Goal: Task Accomplishment & Management: Manage account settings

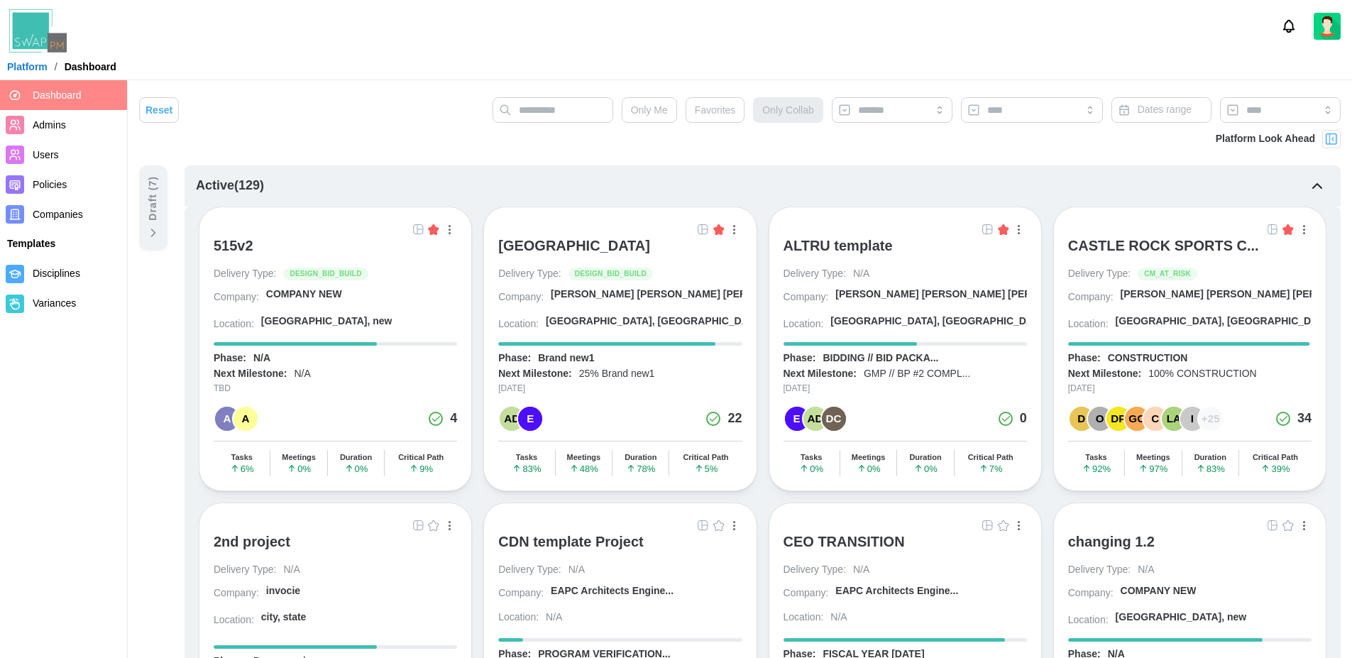
click at [630, 243] on div "[GEOGRAPHIC_DATA]" at bounding box center [574, 245] width 152 height 17
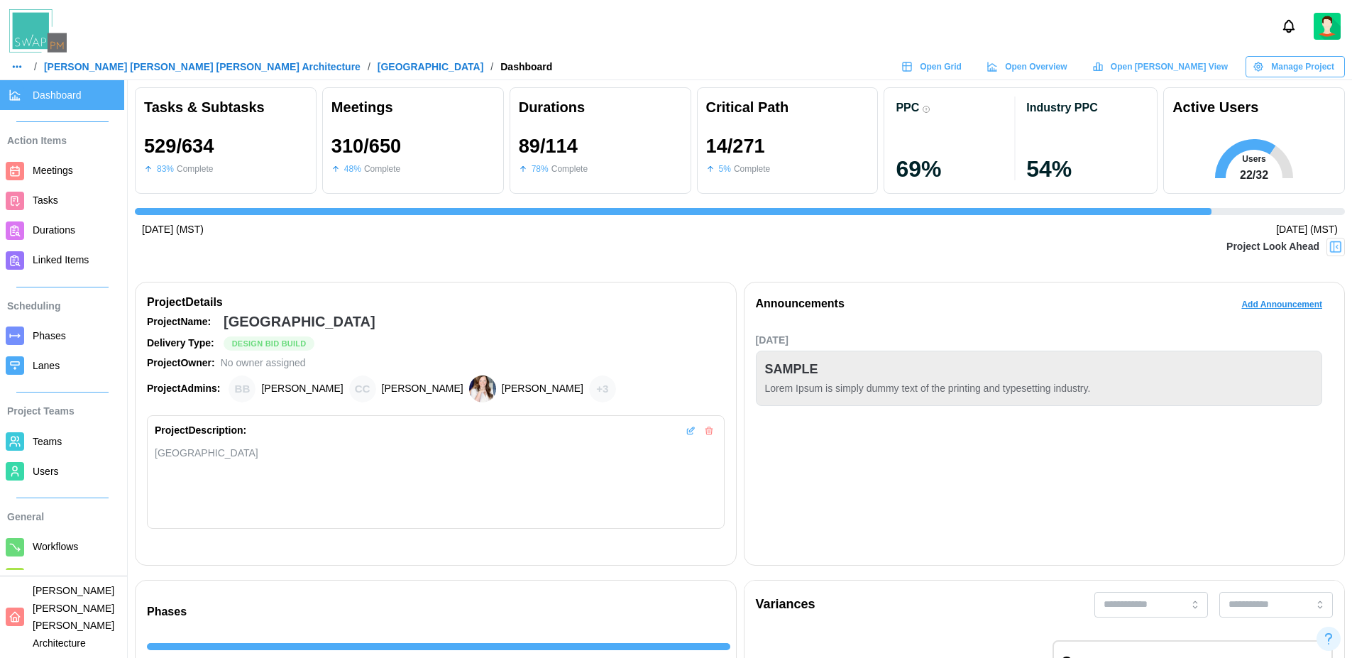
scroll to position [63, 0]
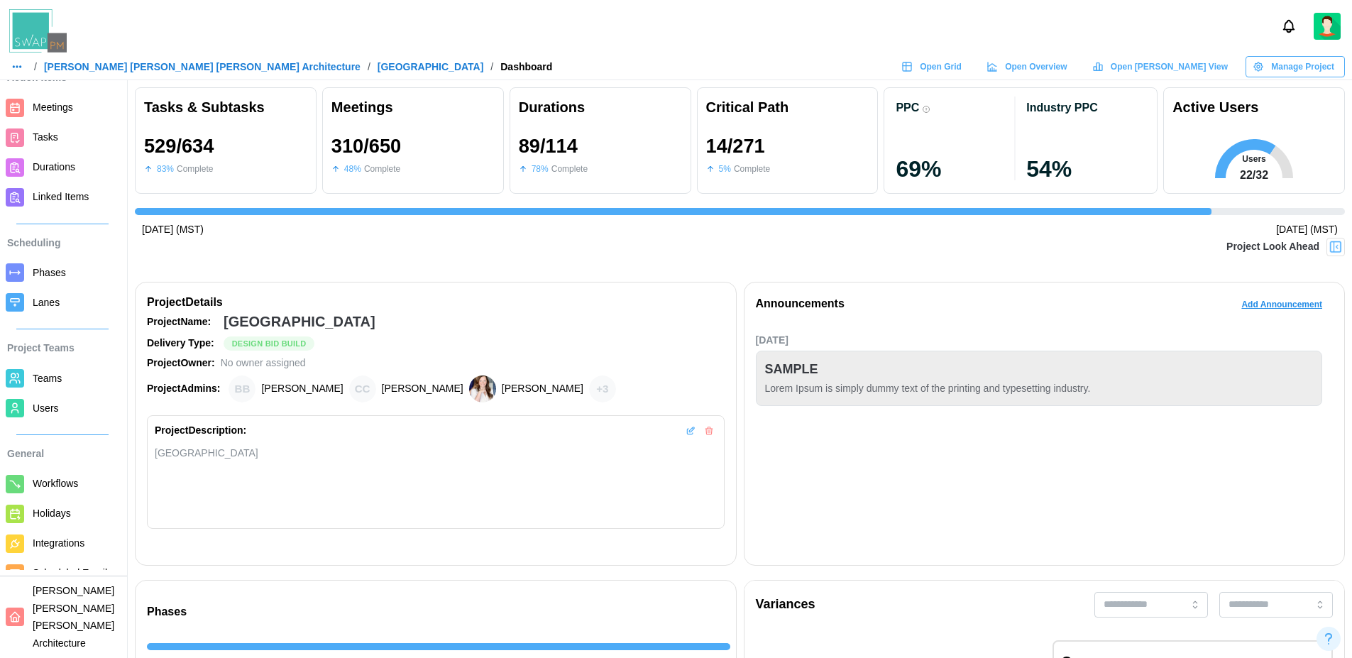
click at [50, 571] on span "Scheduled Emails" at bounding box center [72, 572] width 79 height 11
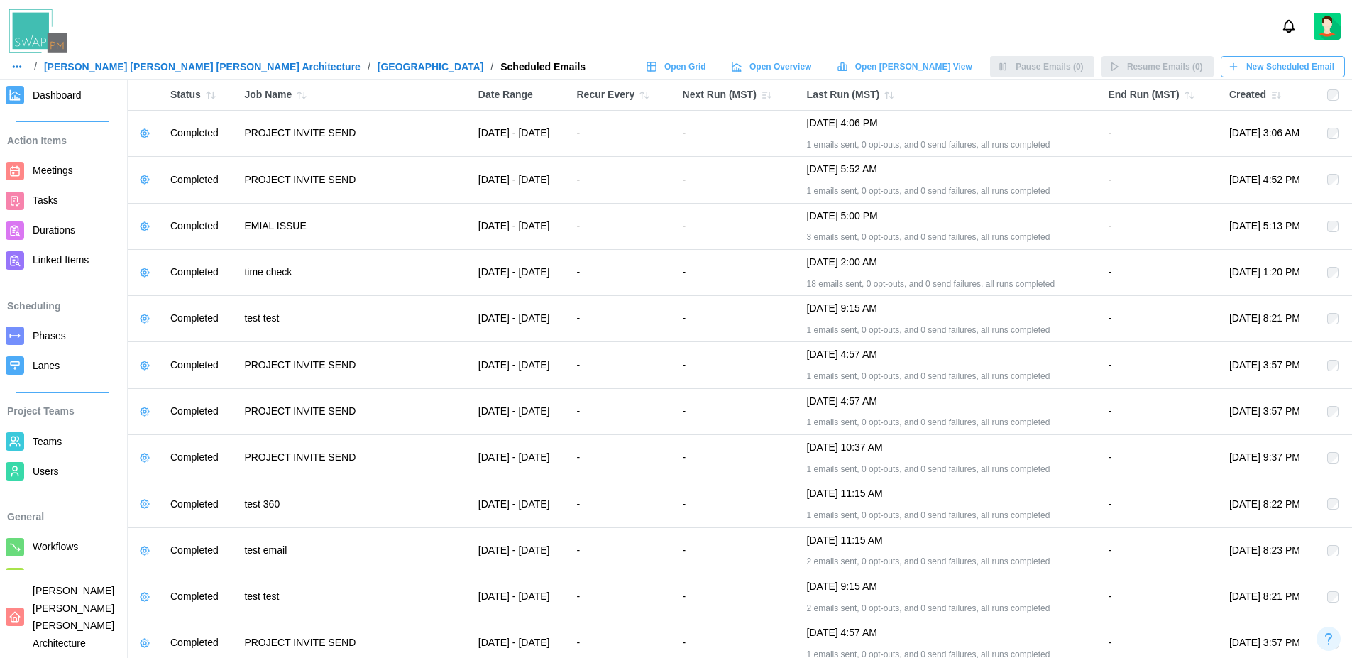
click at [138, 140] on button "button" at bounding box center [145, 133] width 20 height 20
click at [187, 162] on div "Manage Email" at bounding box center [196, 162] width 64 height 11
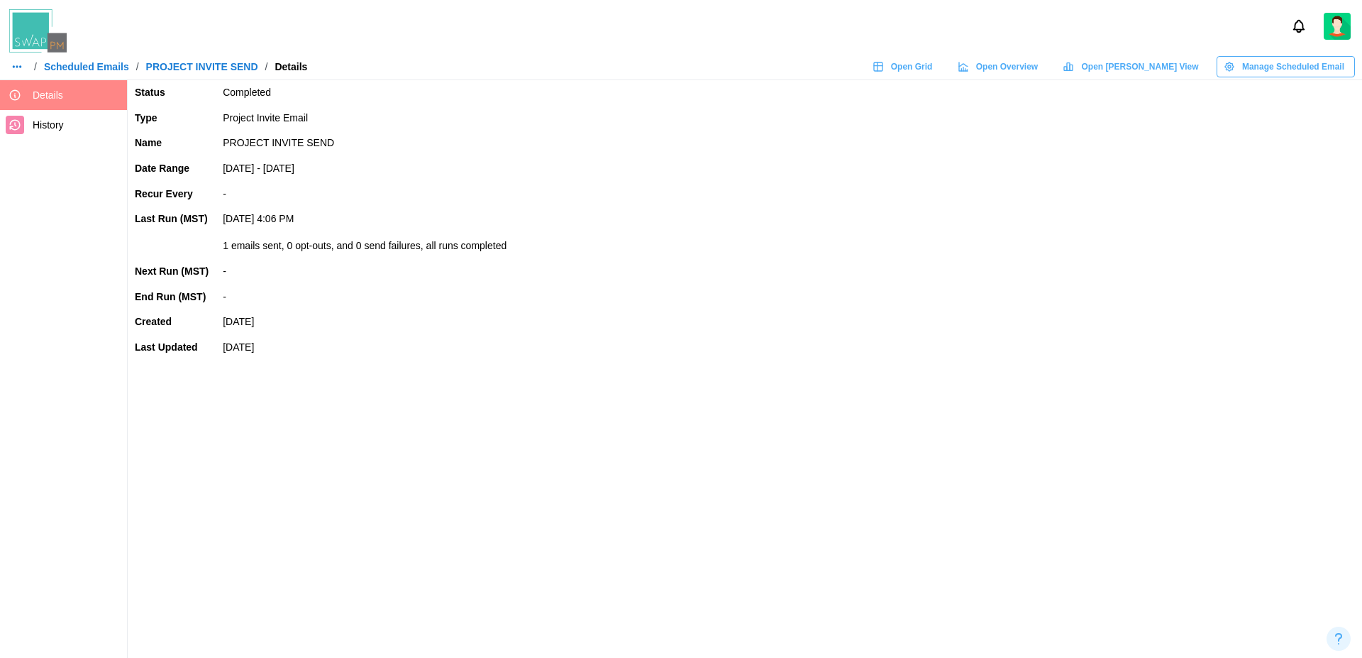
click at [54, 119] on span "History" at bounding box center [48, 124] width 31 height 11
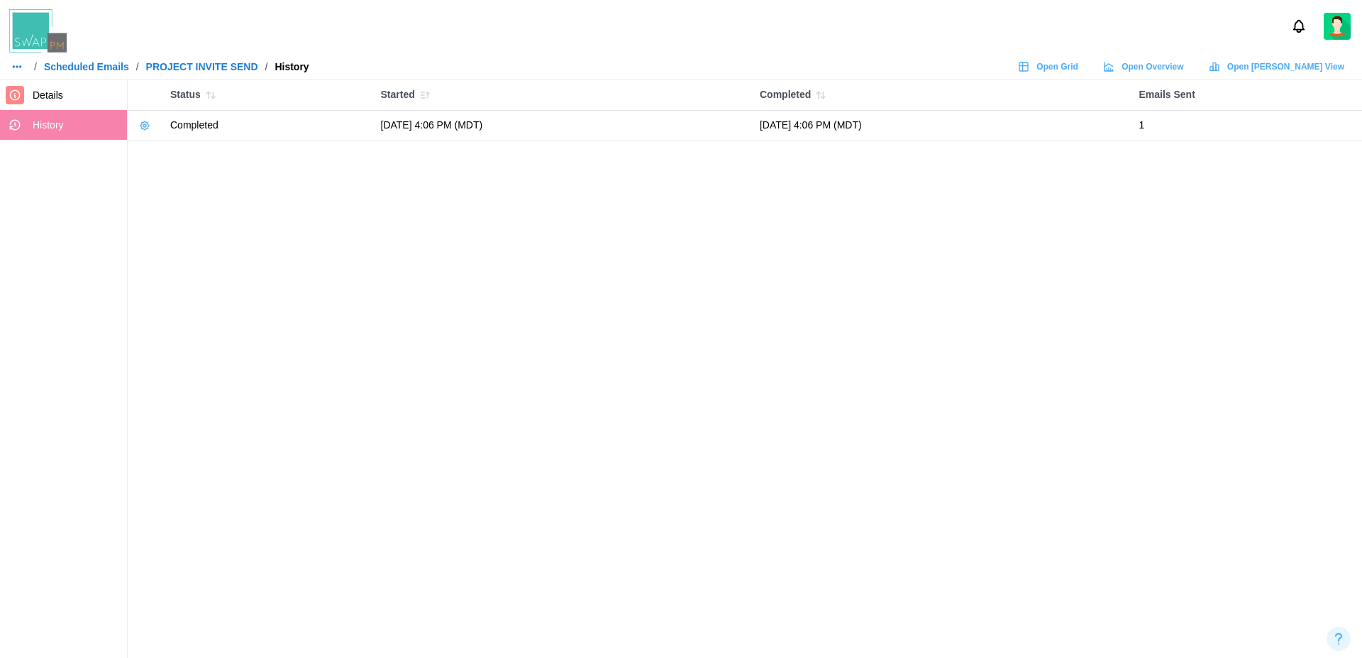
click at [146, 124] on icon at bounding box center [144, 125] width 11 height 11
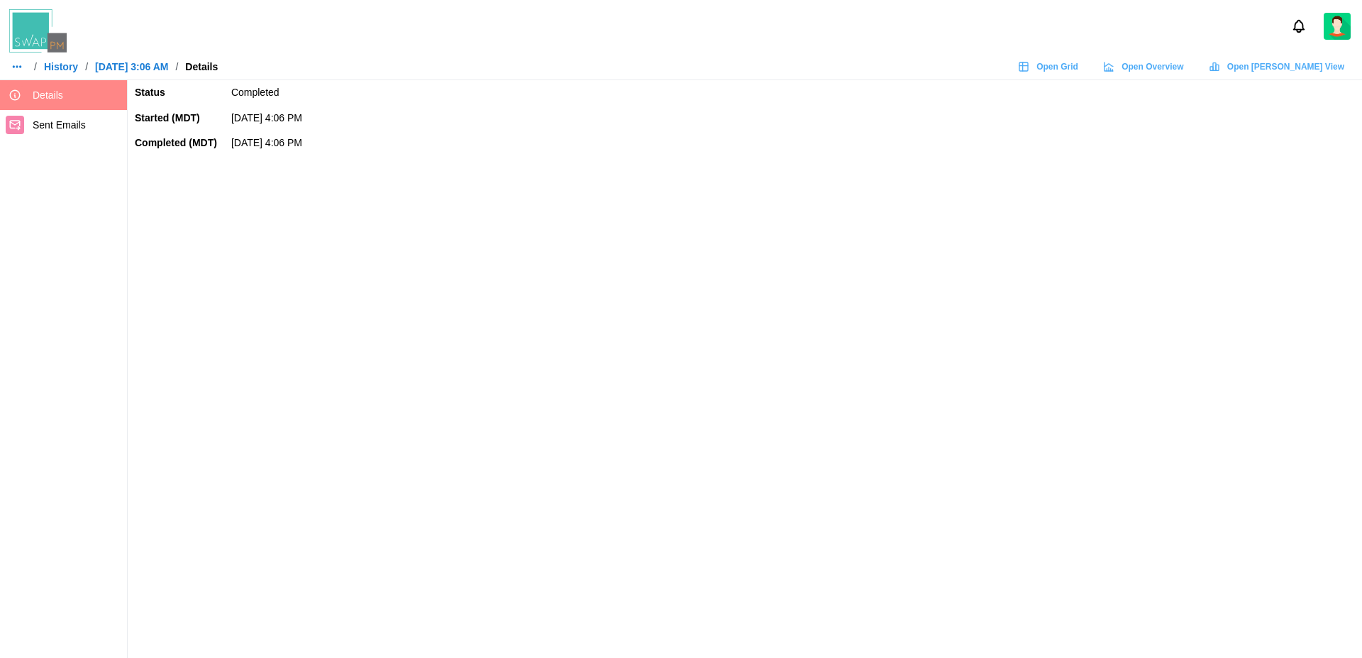
click at [72, 128] on span "Sent Emails" at bounding box center [59, 124] width 53 height 11
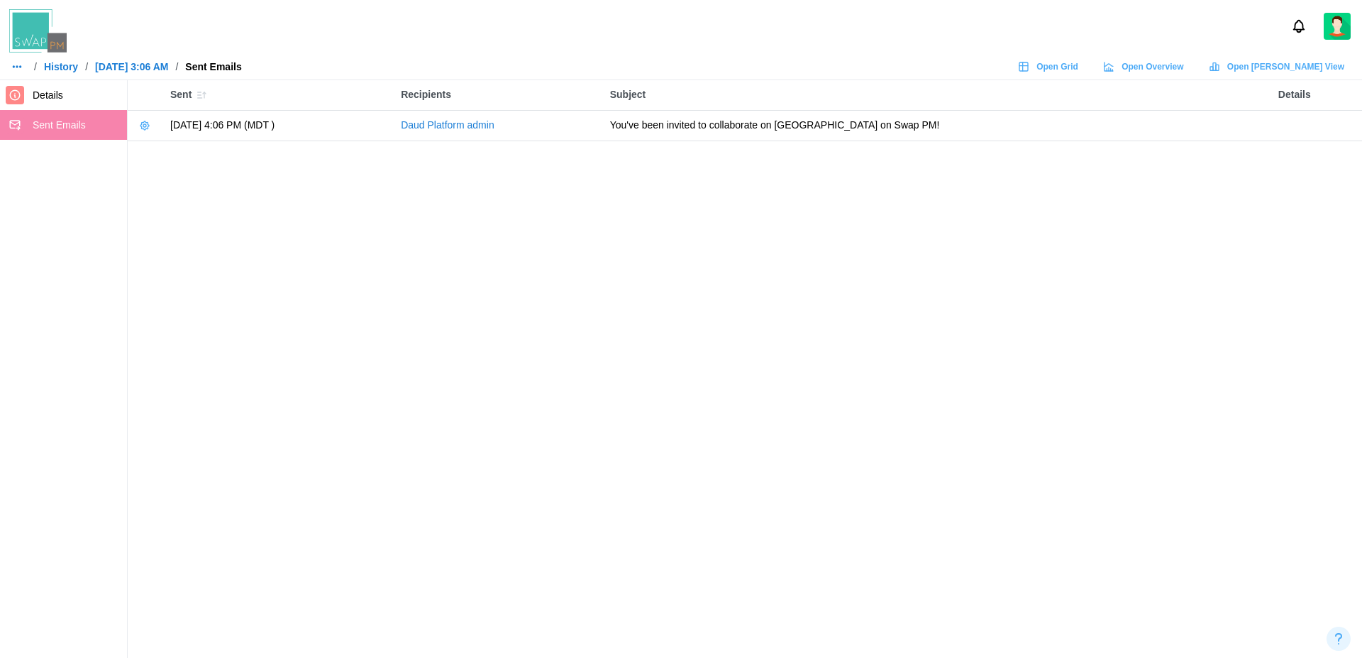
click at [145, 128] on icon "button" at bounding box center [144, 125] width 11 height 11
click at [193, 153] on div "View Email" at bounding box center [188, 154] width 49 height 11
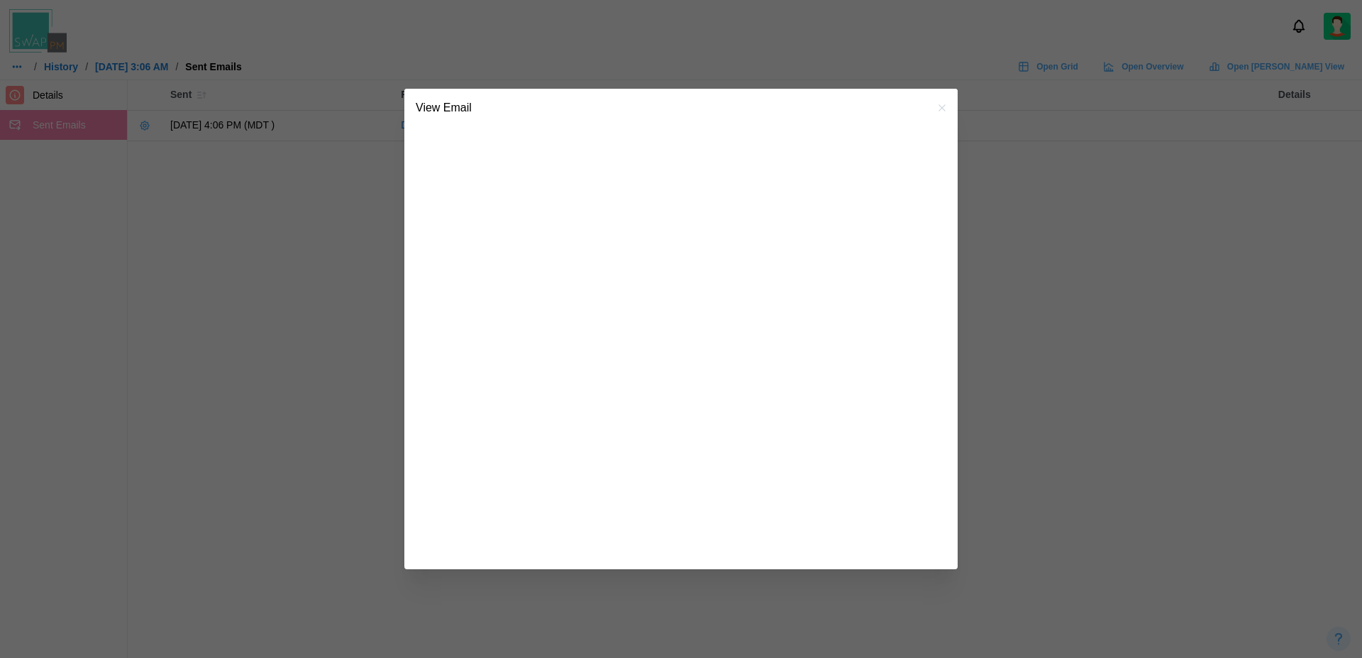
click at [937, 111] on icon "button" at bounding box center [942, 107] width 11 height 11
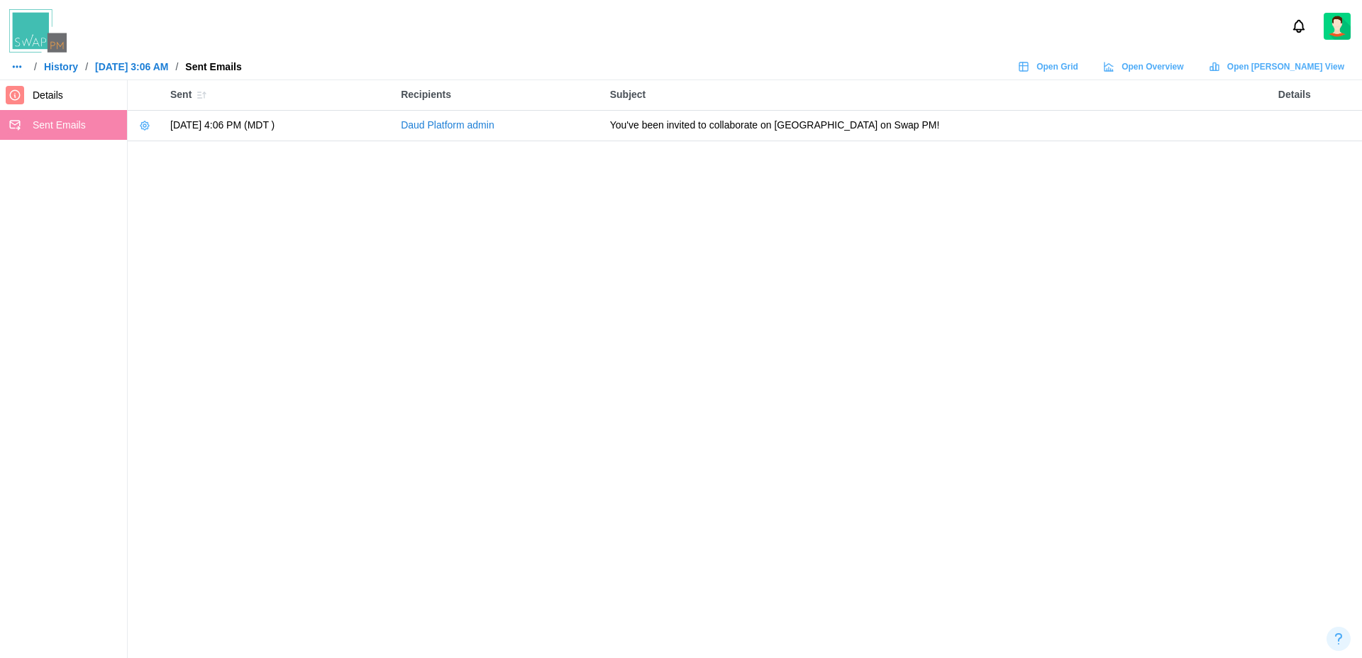
click at [13, 67] on icon "button" at bounding box center [16, 66] width 11 height 11
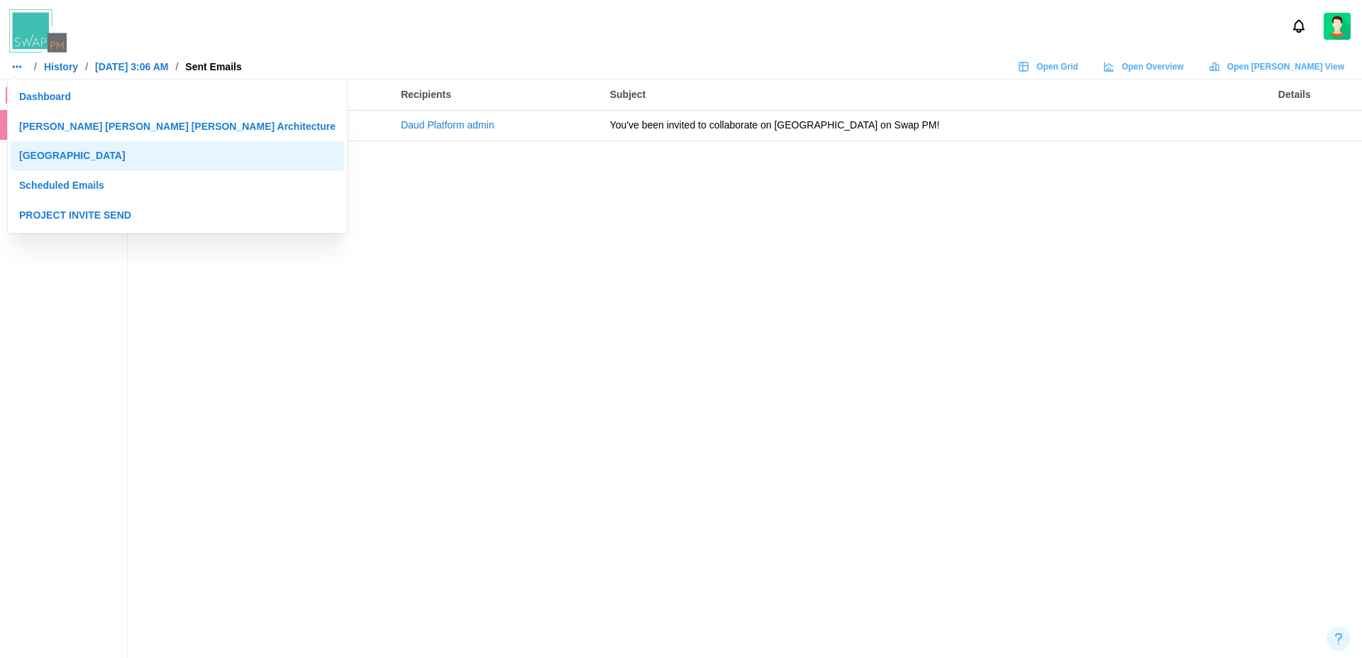
click at [87, 153] on div "[GEOGRAPHIC_DATA]" at bounding box center [177, 156] width 316 height 16
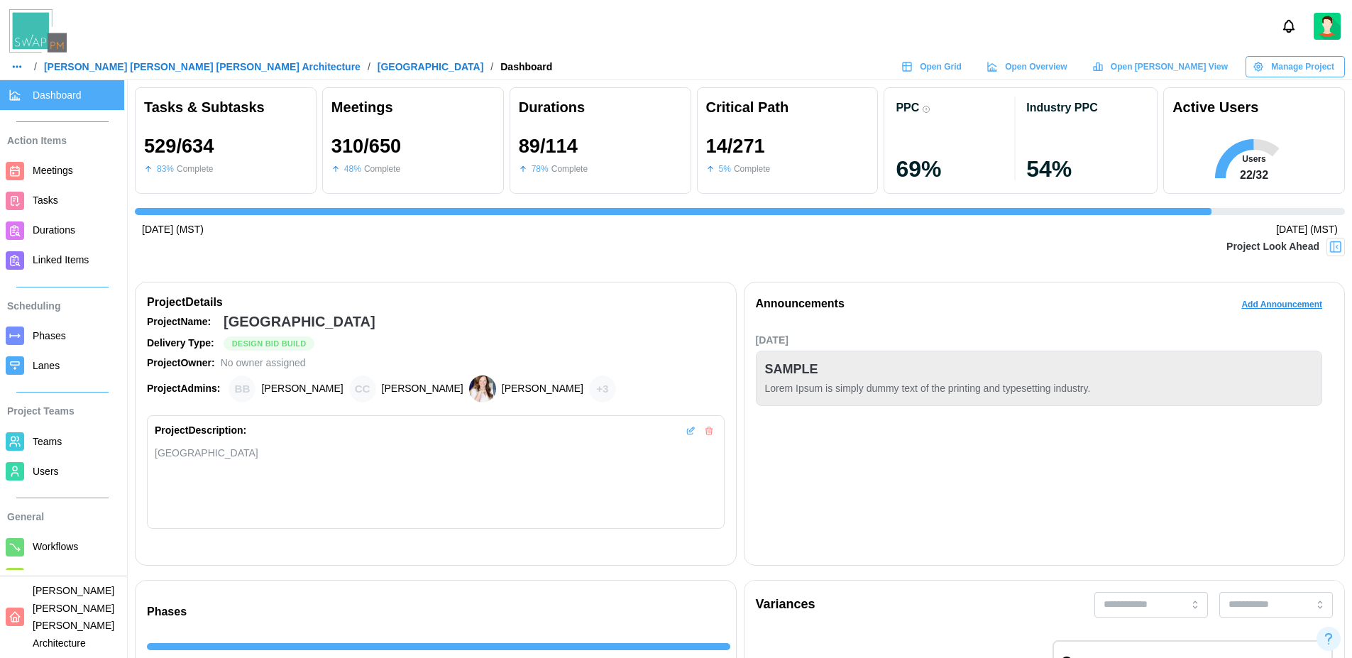
scroll to position [0, 13349]
